Goal: Transaction & Acquisition: Obtain resource

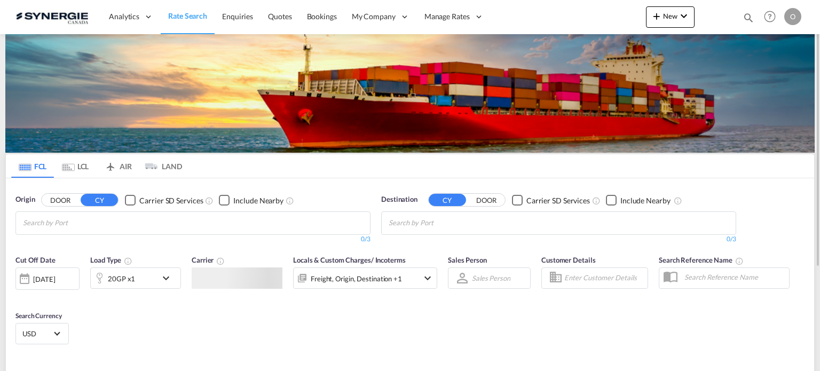
click at [748, 17] on md-icon "icon-magnify" at bounding box center [749, 18] width 12 height 12
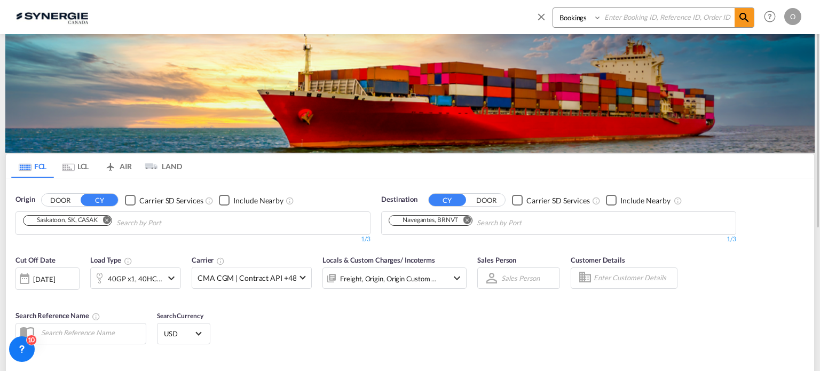
click at [570, 15] on select "Bookings Quotes Enquiries" at bounding box center [578, 17] width 51 height 19
select select "Quotes"
click at [553, 8] on select "Bookings Quotes Enquiries" at bounding box center [578, 17] width 51 height 19
click at [627, 20] on input at bounding box center [668, 17] width 133 height 19
paste input "SYC000015127"
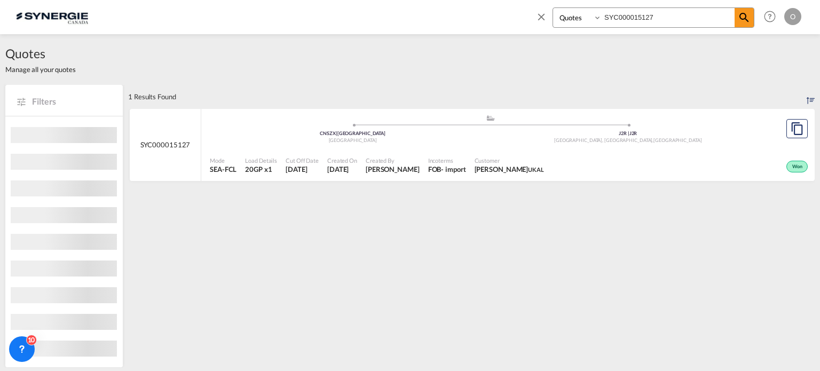
click at [654, 170] on div "Won" at bounding box center [679, 165] width 262 height 27
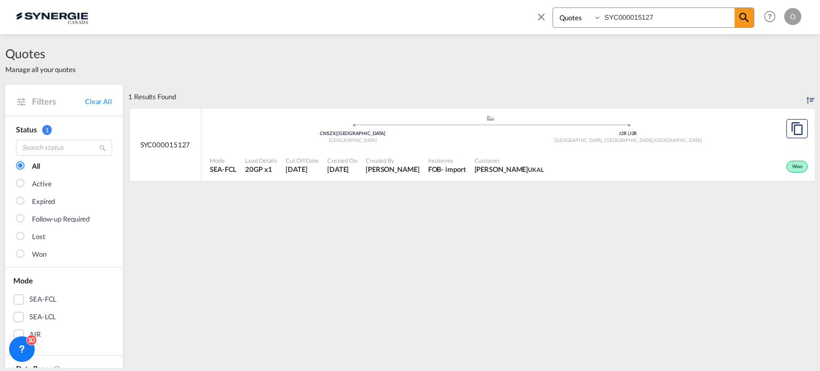
drag, startPoint x: 663, startPoint y: 18, endPoint x: 357, endPoint y: 2, distance: 306.4
click at [357, 2] on div "Bookings Quotes Enquiries SYC000015127 Help Resources Product Release O My Prof…" at bounding box center [410, 16] width 788 height 33
paste input "4084"
type input "SYC000014084"
click at [628, 158] on div "Won" at bounding box center [678, 165] width 265 height 27
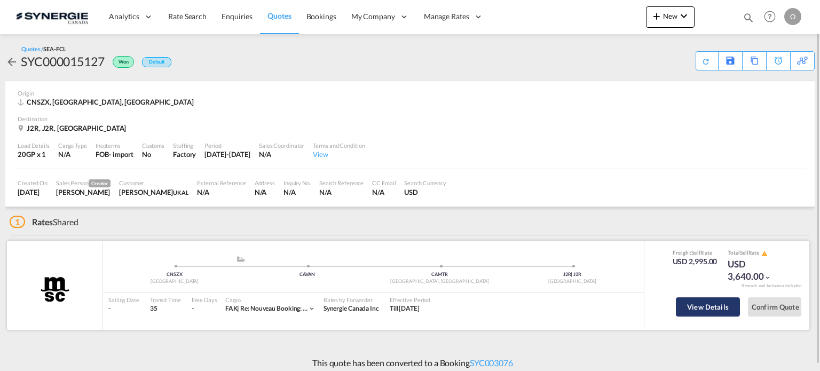
click at [720, 303] on button "View Details" at bounding box center [708, 306] width 64 height 19
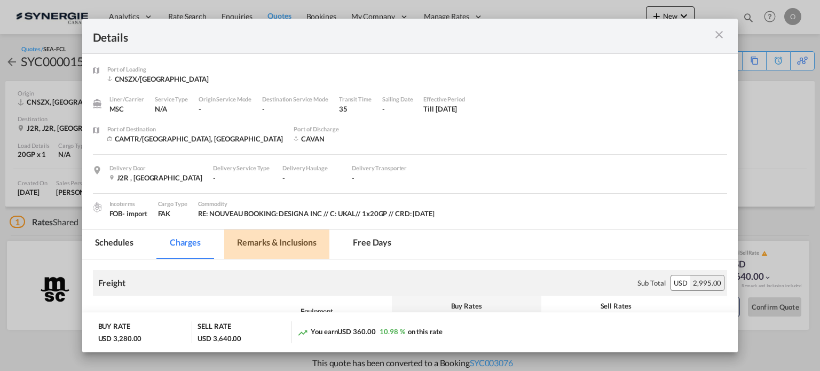
click at [308, 233] on md-tab-item "Remarks & Inclusions" at bounding box center [276, 244] width 105 height 29
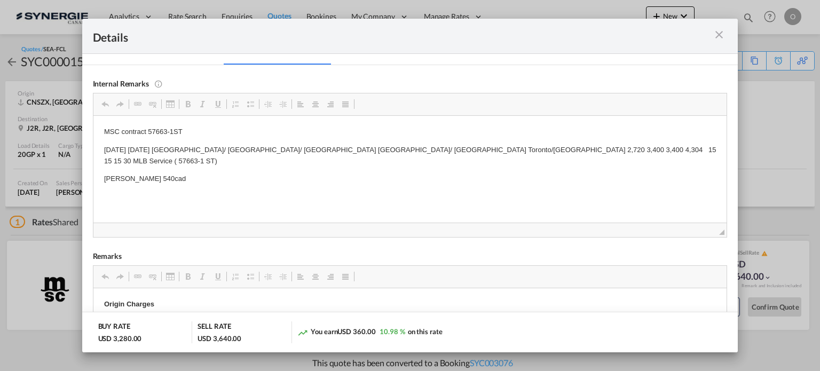
scroll to position [199, 0]
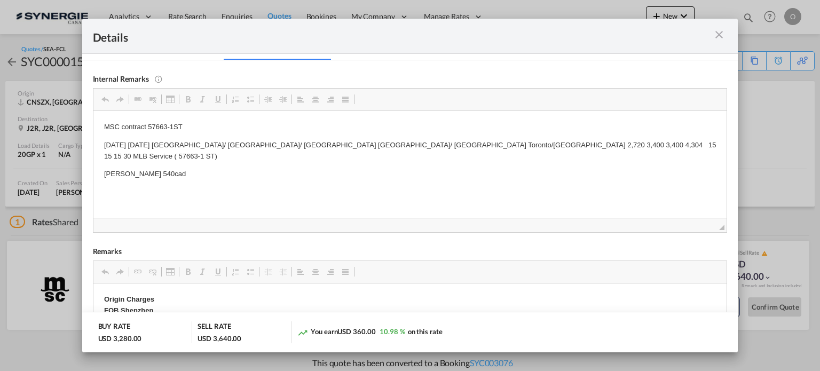
click at [720, 38] on md-icon "icon-close m-3 fg-AAA8AD cursor" at bounding box center [719, 34] width 13 height 13
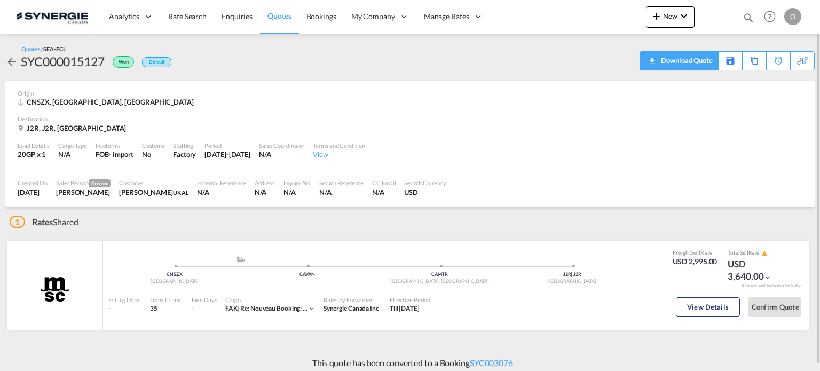
click at [703, 54] on div "Download Quote" at bounding box center [685, 60] width 54 height 17
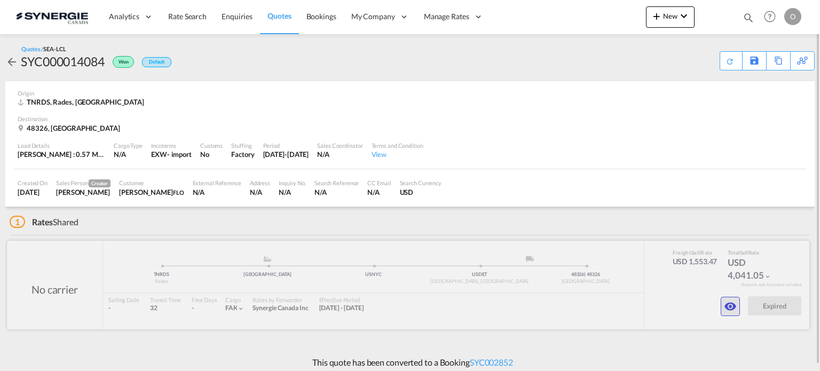
click at [731, 310] on md-icon "icon-eye" at bounding box center [730, 306] width 13 height 13
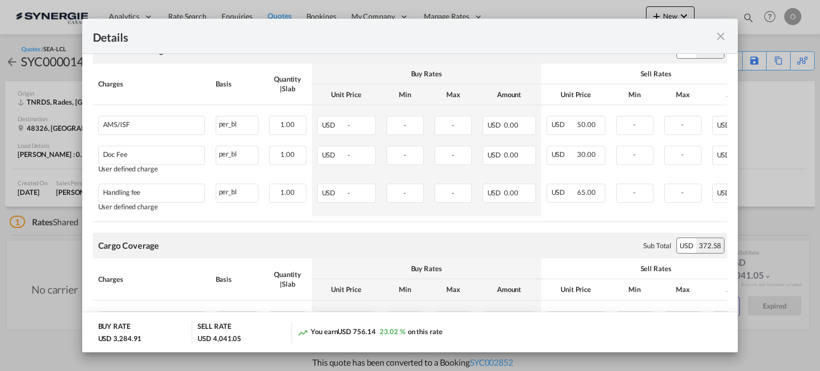
scroll to position [748, 0]
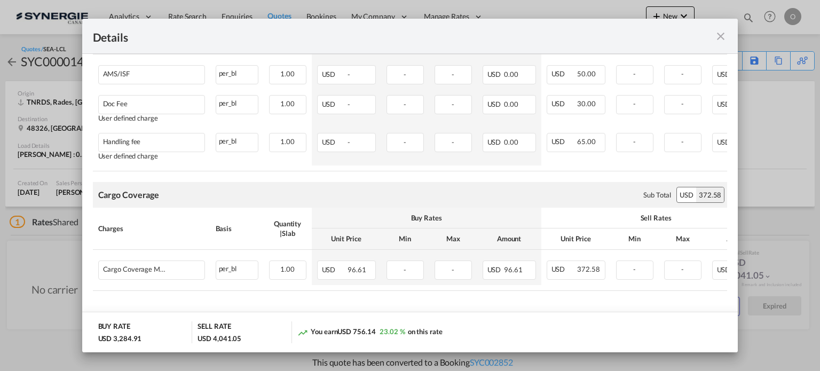
click at [724, 38] on md-icon "icon-close fg-AAA8AD m-0 cursor" at bounding box center [721, 36] width 13 height 13
